Goal: Check status: Check status

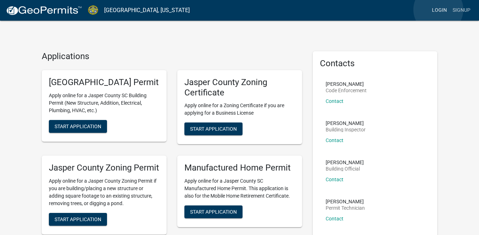
click at [438, 10] on link "Login" at bounding box center [439, 11] width 21 height 14
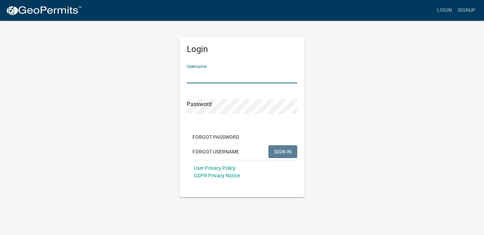
click at [218, 75] on input "Username" at bounding box center [242, 76] width 111 height 15
type input "bm008"
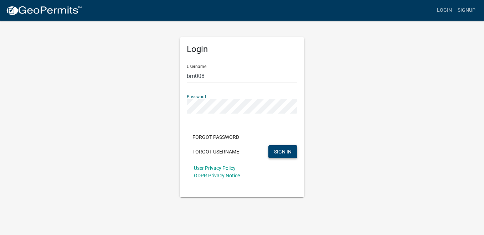
click at [286, 149] on span "SIGN IN" at bounding box center [282, 152] width 17 height 6
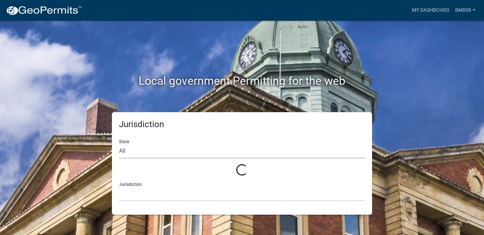
click at [141, 150] on select "All" at bounding box center [242, 151] width 246 height 15
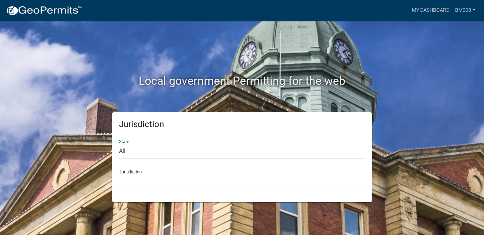
select select "South Carolina"
click at [119, 144] on select "All Colorado Georgia Indiana Iowa Kansas Minnesota Ohio South Carolina Wisconsin" at bounding box center [242, 151] width 246 height 15
click at [155, 171] on div "Jurisdiction Abbeville County, South Carolina Jasper County, South Carolina" at bounding box center [242, 176] width 246 height 25
click at [141, 175] on select "Abbeville County, South Carolina Jasper County, South Carolina" at bounding box center [242, 181] width 246 height 15
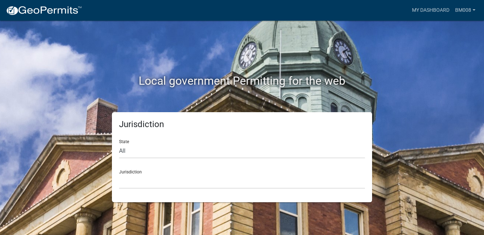
click at [140, 171] on div "Jurisdiction Abbeville County, South Carolina Jasper County, South Carolina" at bounding box center [242, 176] width 246 height 25
click at [147, 189] on select "Abbeville County, South Carolina Jasper County, South Carolina" at bounding box center [242, 181] width 246 height 15
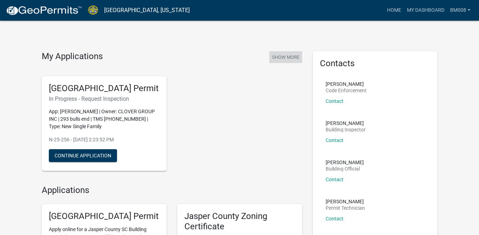
click at [282, 55] on button "Show More" at bounding box center [285, 57] width 33 height 12
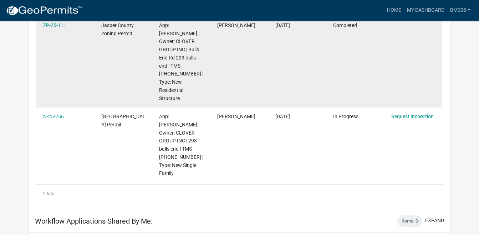
scroll to position [59, 0]
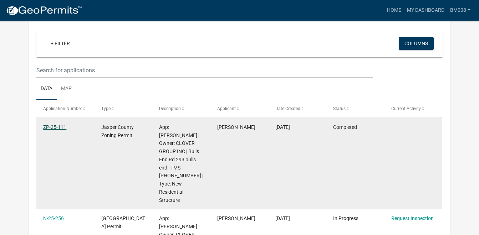
click at [51, 127] on link "ZP-25-111" at bounding box center [54, 127] width 23 height 6
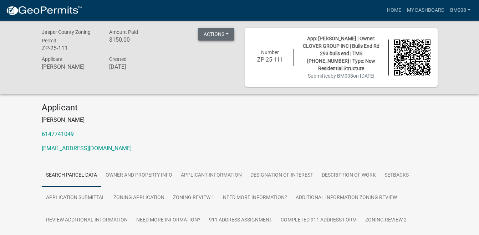
click at [226, 34] on button "Actions" at bounding box center [216, 34] width 36 height 13
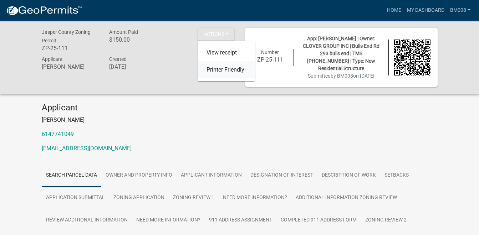
click at [225, 69] on link "Printer Friendly" at bounding box center [226, 69] width 57 height 17
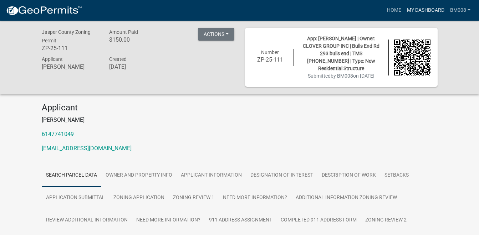
click at [422, 9] on link "My Dashboard" at bounding box center [425, 11] width 43 height 14
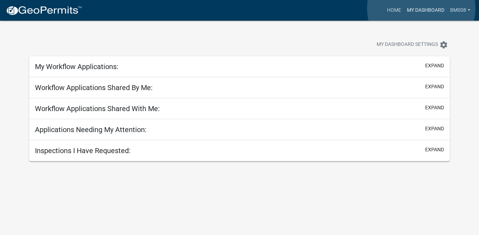
click at [420, 7] on link "My Dashboard" at bounding box center [425, 11] width 43 height 14
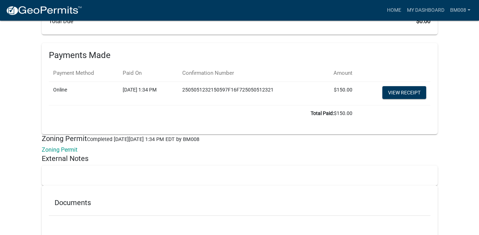
scroll to position [4377, 0]
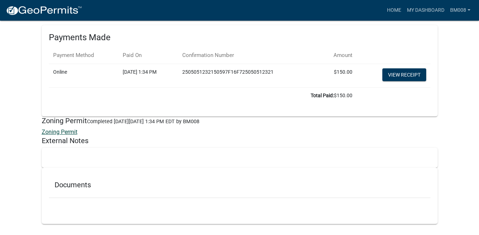
click at [62, 129] on link "Zoning Permit" at bounding box center [60, 132] width 36 height 7
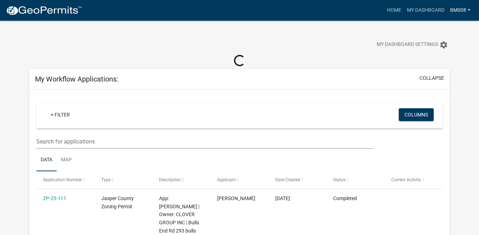
click at [464, 9] on link "BM008" at bounding box center [460, 11] width 26 height 14
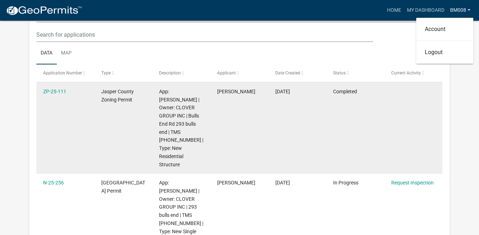
scroll to position [178, 0]
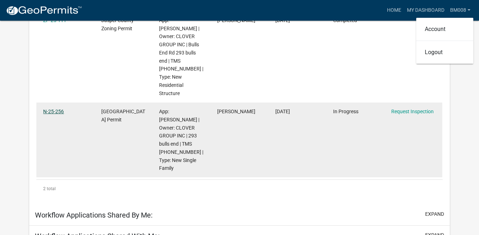
click at [56, 109] on link "N-25-256" at bounding box center [53, 112] width 21 height 6
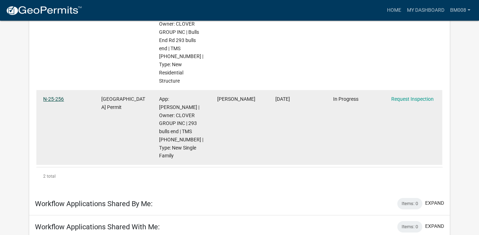
scroll to position [166, 0]
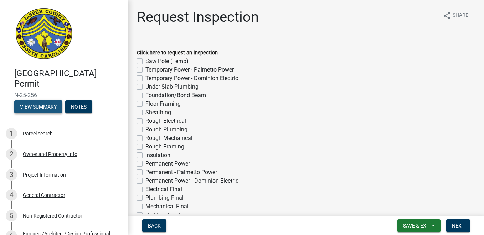
click at [41, 106] on button "View Summary" at bounding box center [38, 107] width 48 height 13
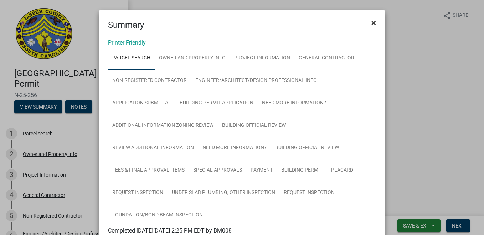
click at [372, 22] on span "×" at bounding box center [374, 23] width 5 height 10
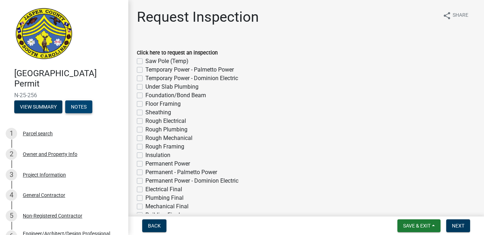
click at [83, 108] on button "Notes" at bounding box center [78, 107] width 27 height 13
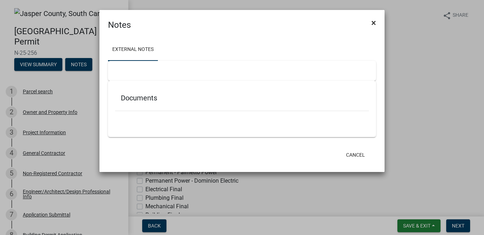
click at [374, 23] on span "×" at bounding box center [374, 23] width 5 height 10
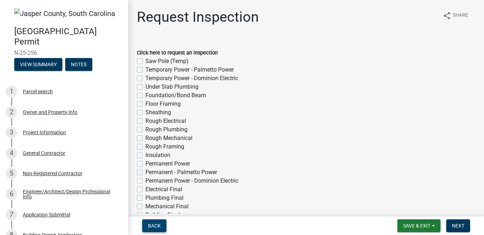
click at [157, 224] on span "Back" at bounding box center [154, 226] width 13 height 6
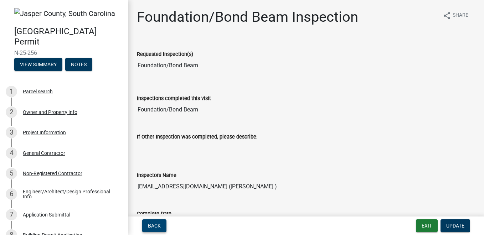
click at [155, 226] on span "Back" at bounding box center [154, 226] width 13 height 6
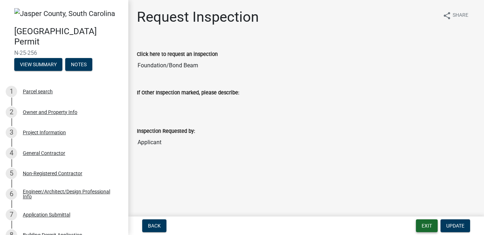
click at [425, 225] on button "Exit" at bounding box center [427, 226] width 22 height 13
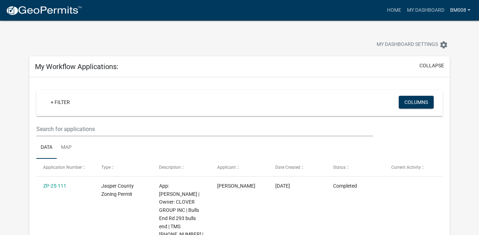
click at [464, 7] on link "BM008" at bounding box center [460, 11] width 26 height 14
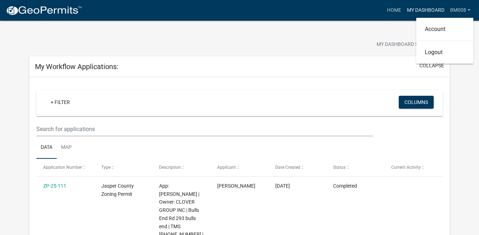
click at [423, 9] on link "My Dashboard" at bounding box center [425, 11] width 43 height 14
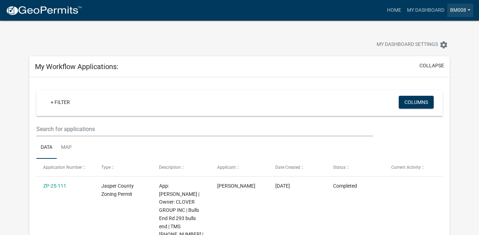
click at [464, 9] on link "BM008" at bounding box center [460, 11] width 26 height 14
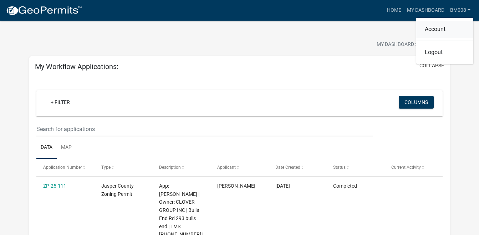
click at [439, 28] on link "Account" at bounding box center [444, 29] width 57 height 17
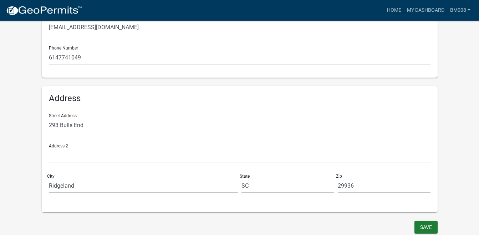
scroll to position [180, 0]
click at [456, 7] on link "BM008" at bounding box center [460, 11] width 26 height 14
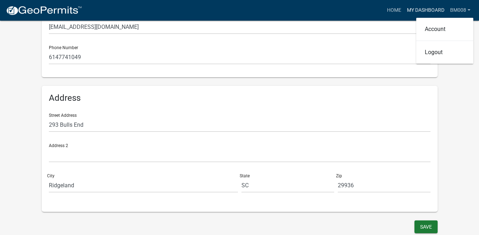
click at [424, 10] on link "My Dashboard" at bounding box center [425, 11] width 43 height 14
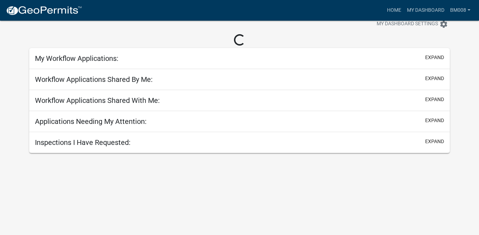
scroll to position [21, 0]
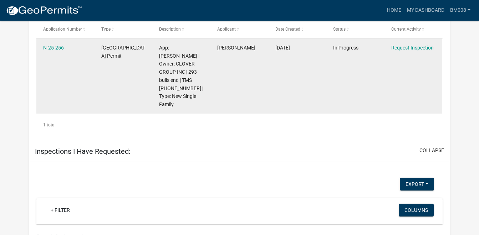
scroll to position [424, 0]
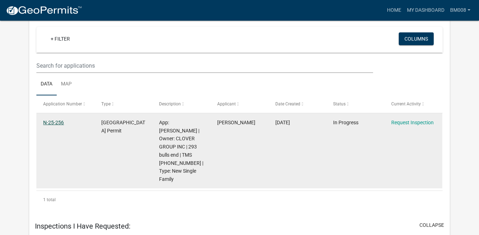
click at [54, 120] on link "N-25-256" at bounding box center [53, 123] width 21 height 6
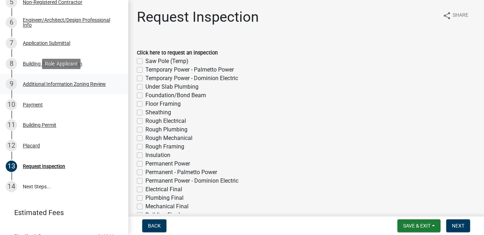
scroll to position [290, 0]
